Goal: Information Seeking & Learning: Learn about a topic

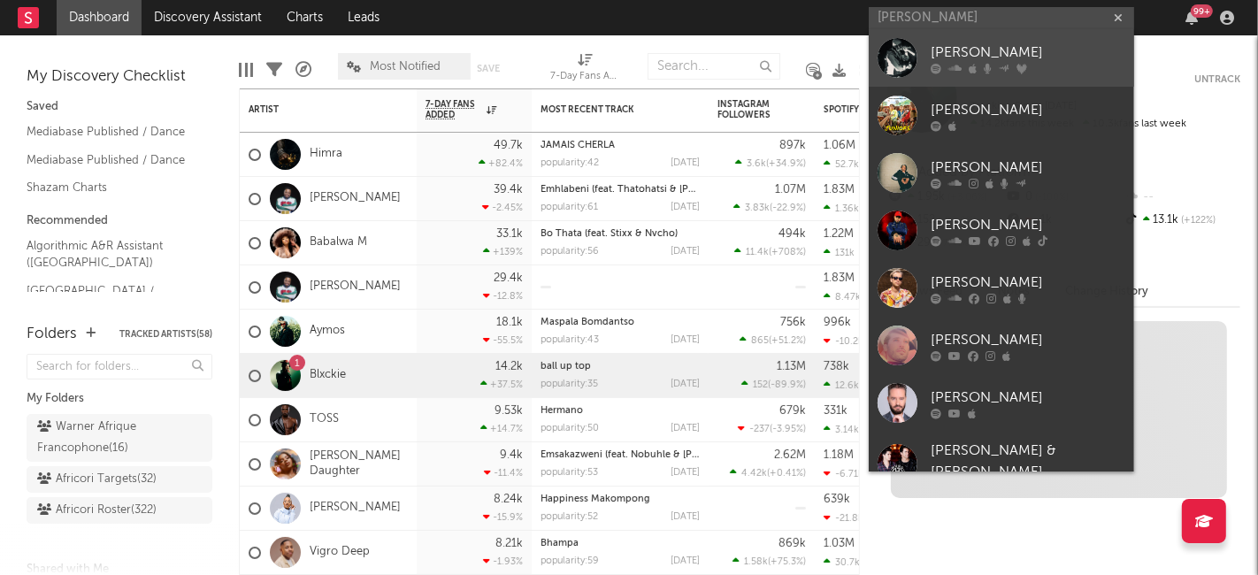
type input "[PERSON_NAME]"
click at [1018, 51] on div "[PERSON_NAME]" at bounding box center [1028, 52] width 195 height 21
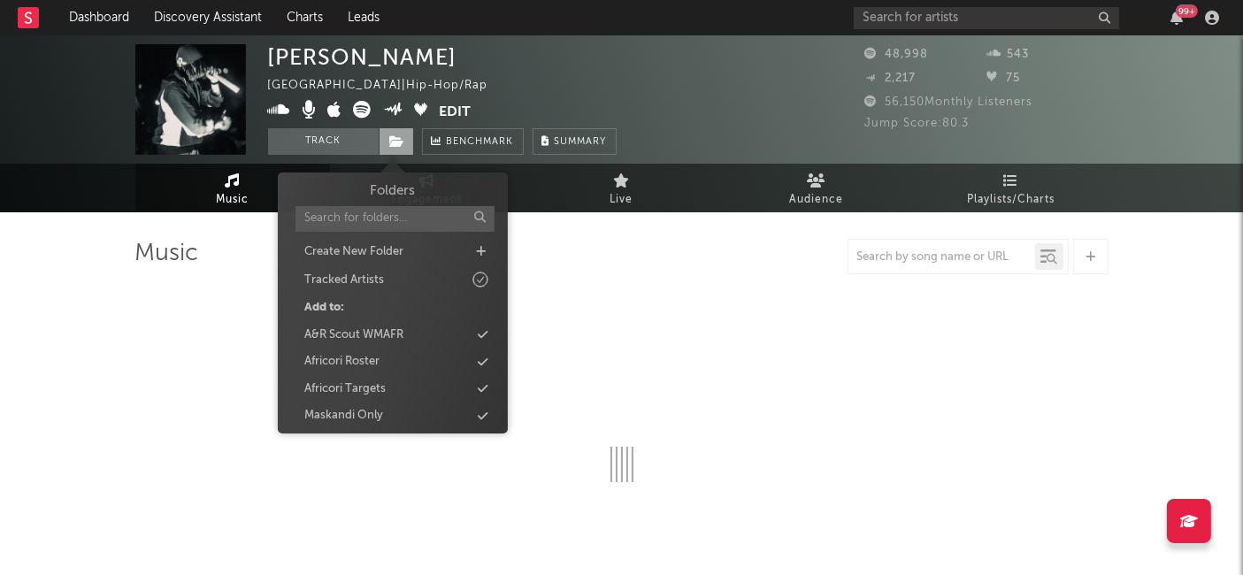
click at [394, 140] on icon at bounding box center [397, 141] width 15 height 12
click at [394, 363] on div "Africori Roster" at bounding box center [392, 361] width 203 height 23
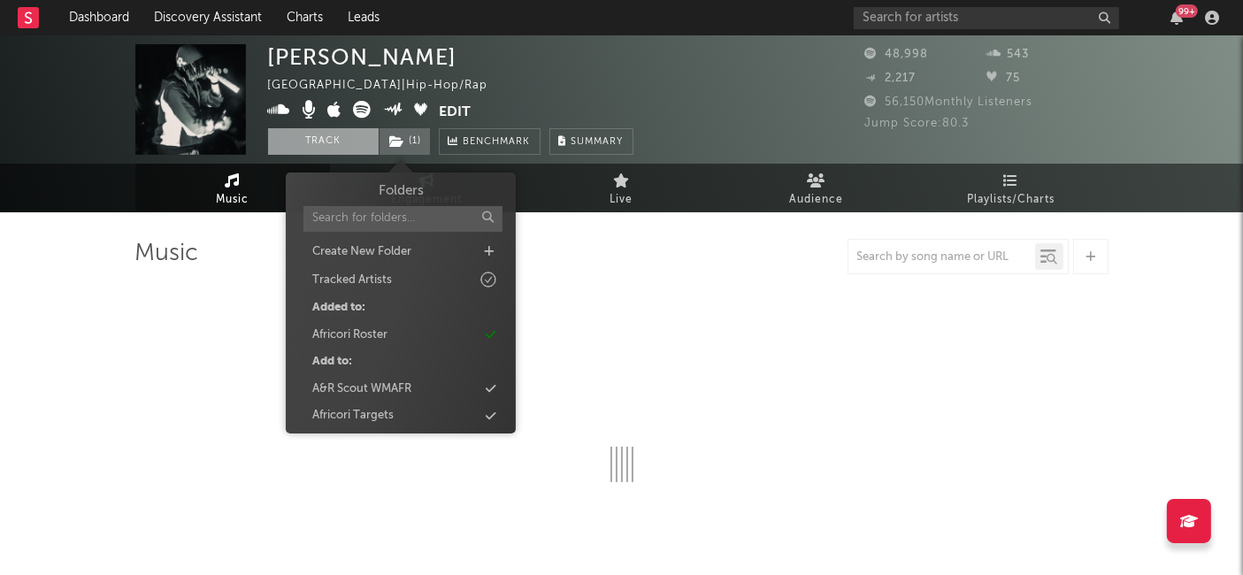
click at [312, 142] on button "Track" at bounding box center [323, 141] width 111 height 27
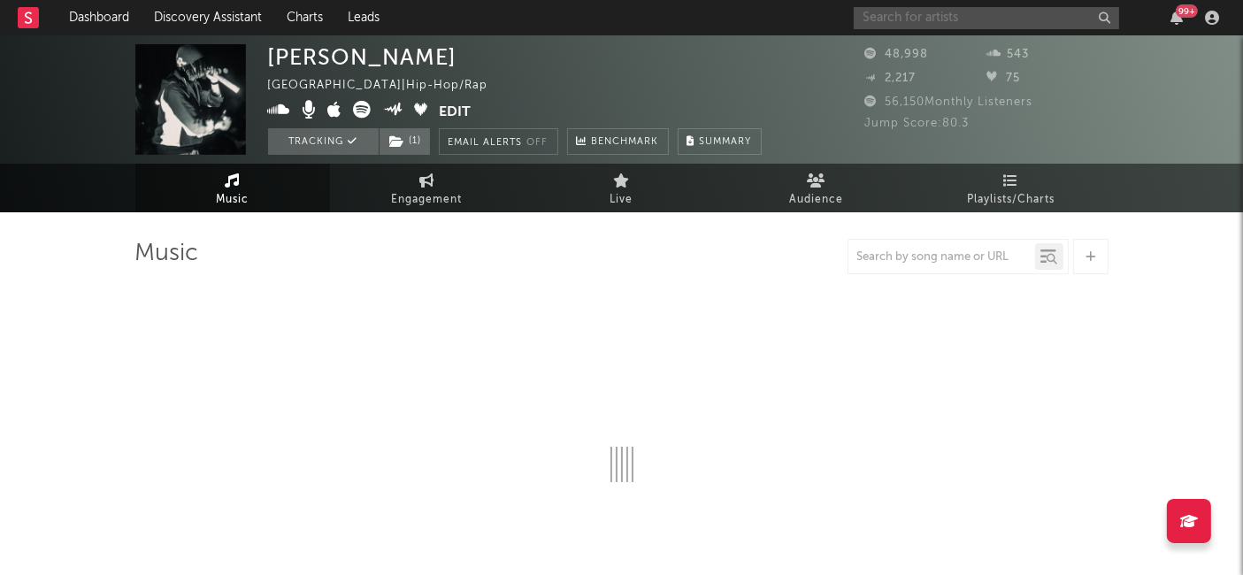
click at [947, 19] on input "text" at bounding box center [986, 18] width 265 height 22
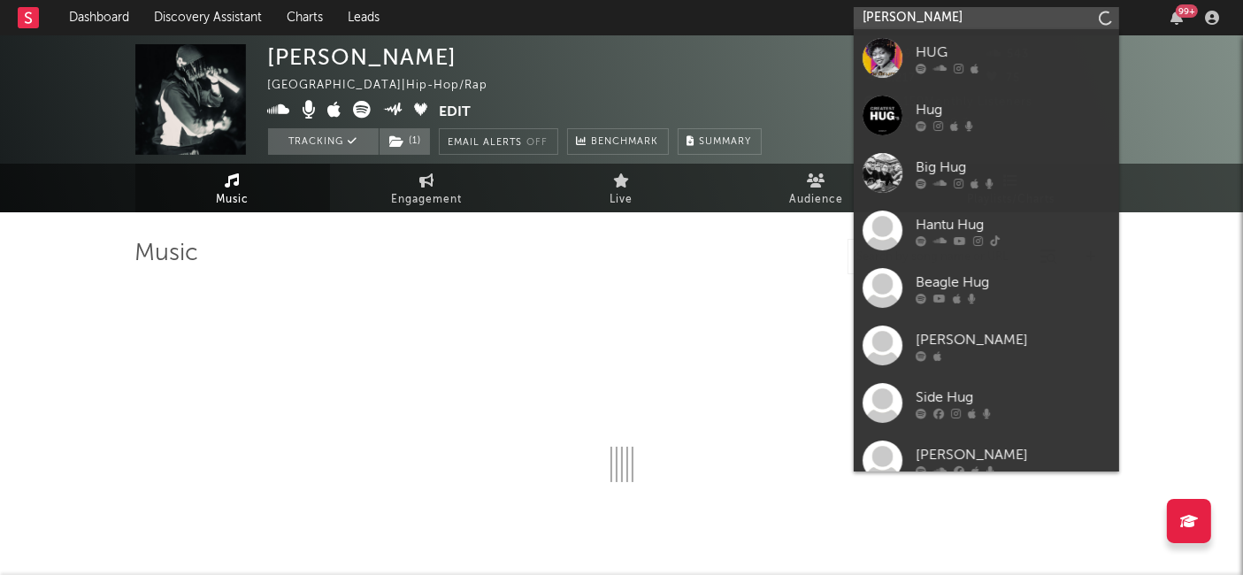
type input "[PERSON_NAME]"
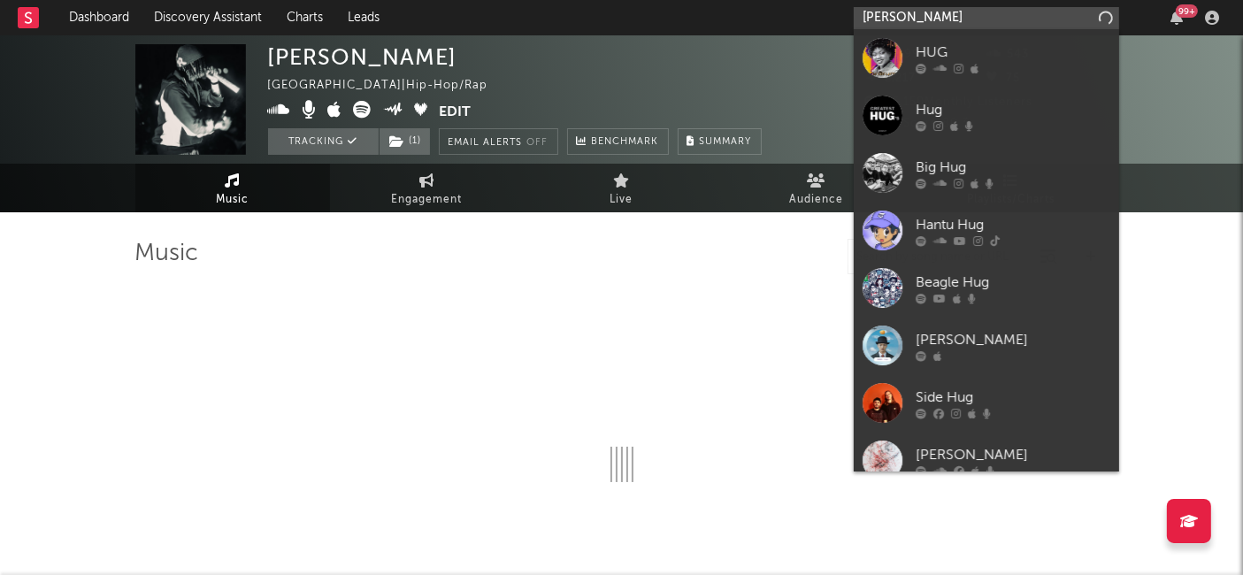
select select "6m"
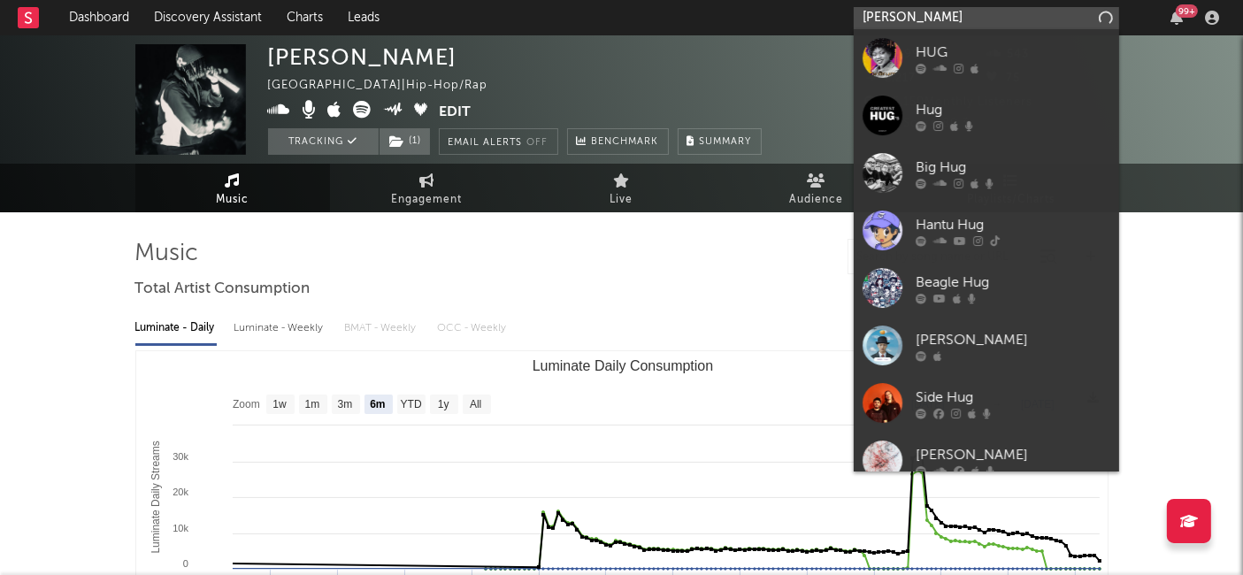
type input "[PERSON_NAME]"
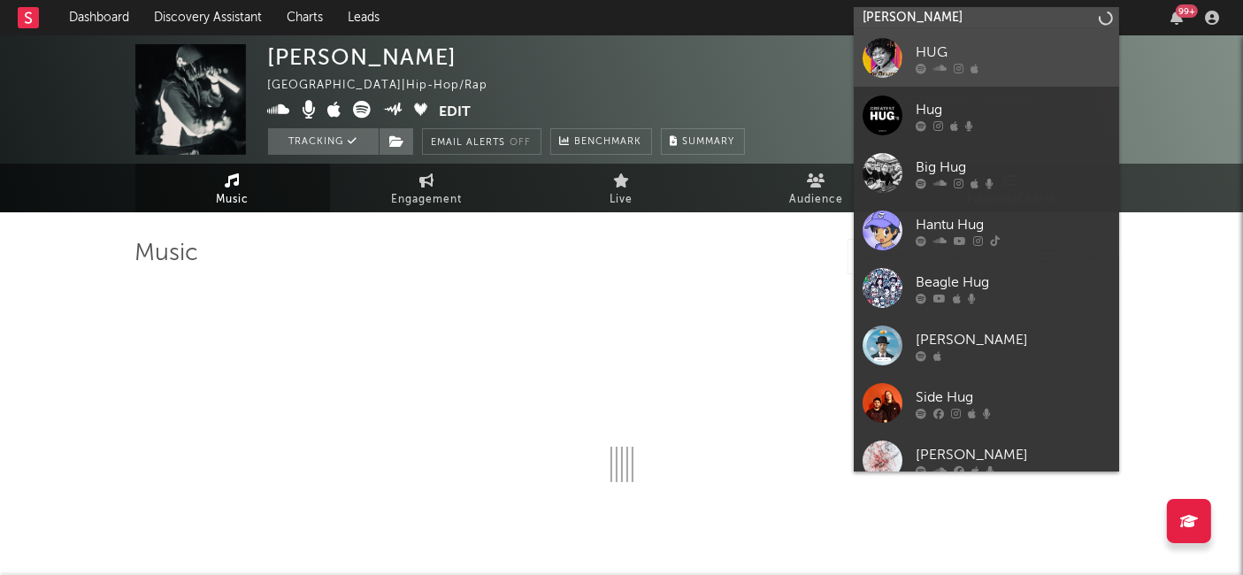
select select "6m"
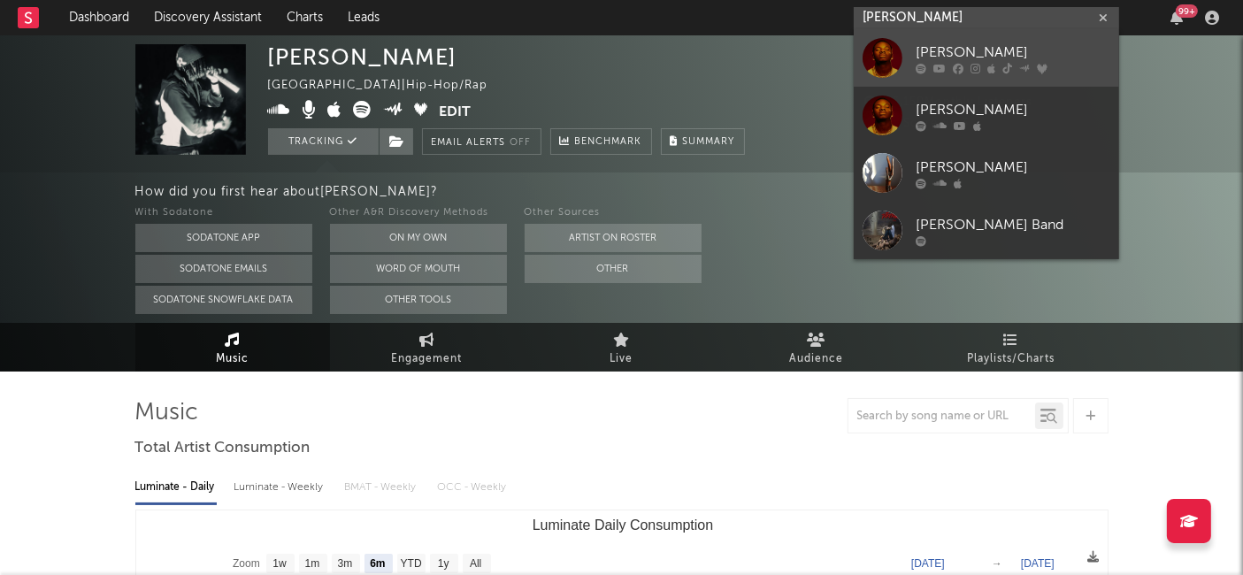
type input "[PERSON_NAME]"
select select "6m"
click at [955, 46] on div "[PERSON_NAME]" at bounding box center [1013, 52] width 195 height 21
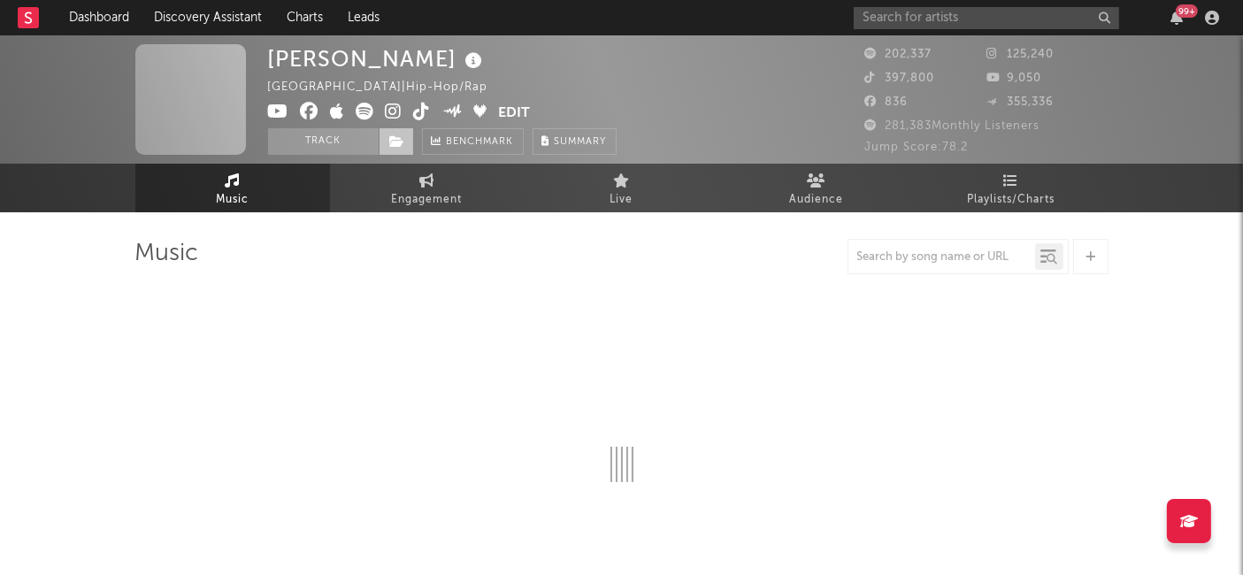
click at [392, 142] on icon at bounding box center [397, 141] width 15 height 12
select select "6m"
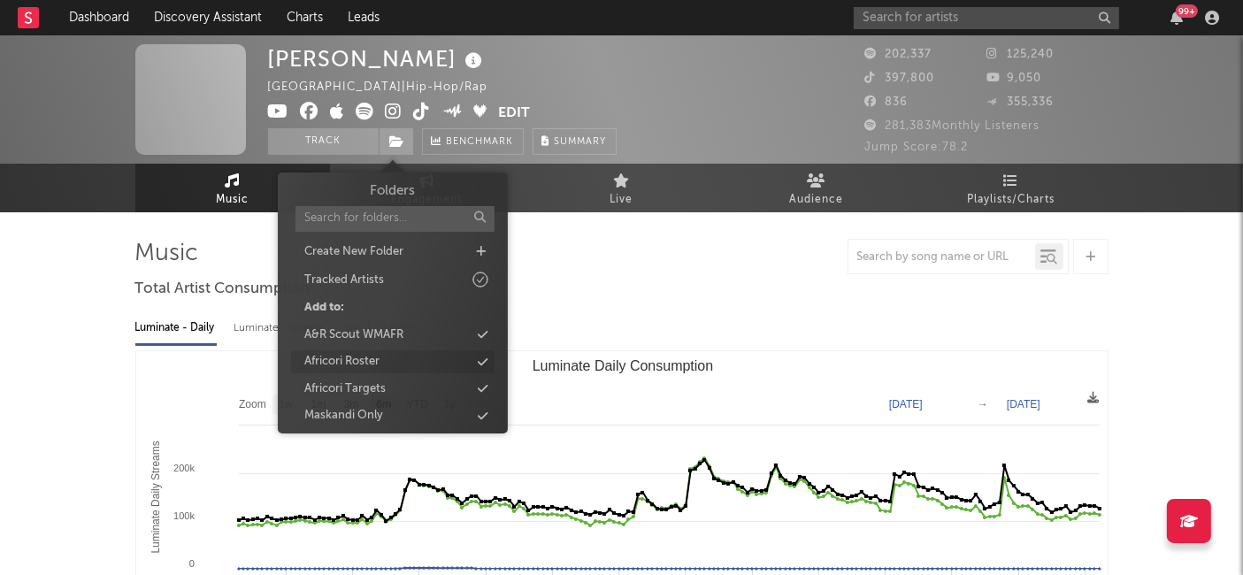
click at [385, 359] on div "Africori Roster" at bounding box center [392, 361] width 203 height 23
